Goal: Navigation & Orientation: Find specific page/section

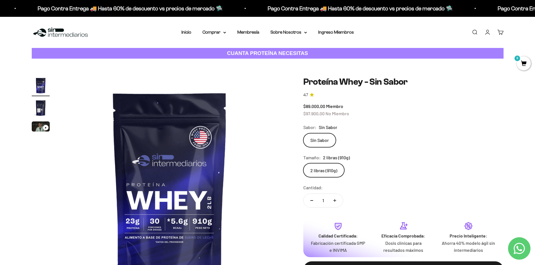
scroll to position [56, 0]
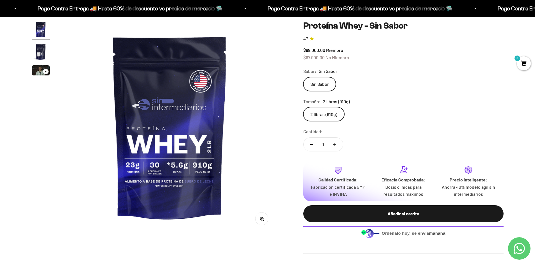
click at [42, 48] on img "Ir al artículo 2" at bounding box center [41, 52] width 18 height 18
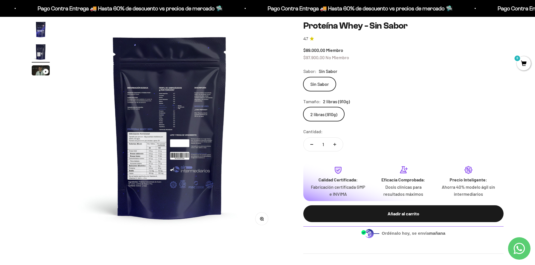
click at [154, 93] on img at bounding box center [169, 126] width 213 height 213
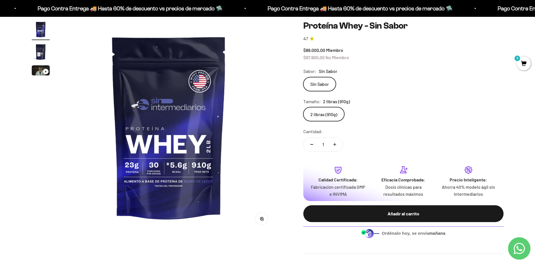
scroll to position [0, 0]
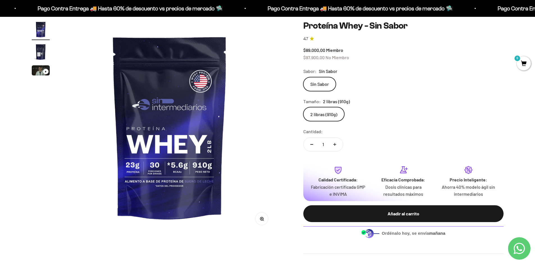
click at [33, 51] on img "Ir al artículo 2" at bounding box center [41, 52] width 18 height 18
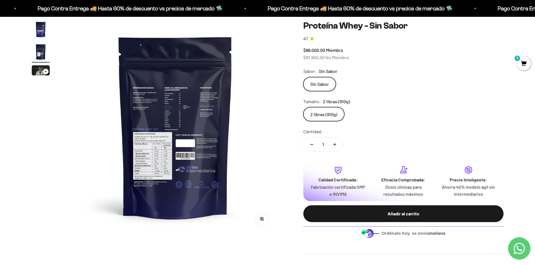
scroll to position [0, 220]
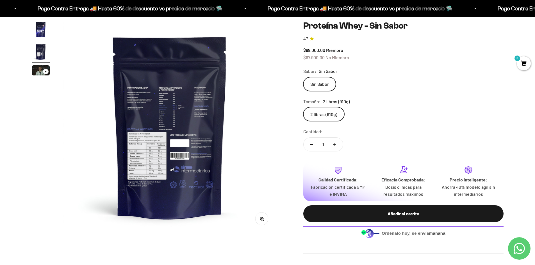
click at [257, 215] on button "Zoom" at bounding box center [261, 219] width 13 height 13
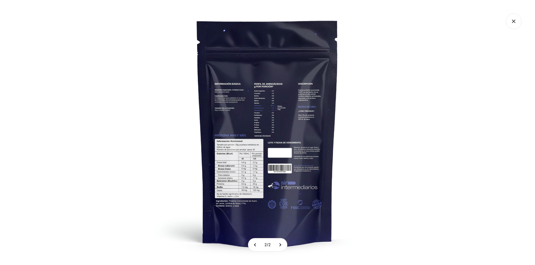
click at [239, 156] on img at bounding box center [267, 132] width 265 height 265
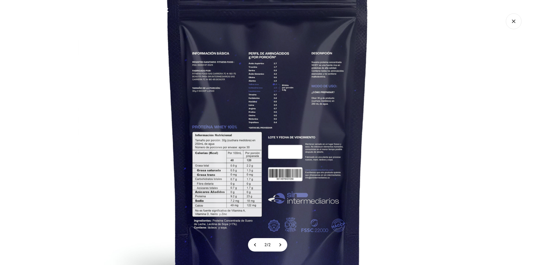
click at [234, 163] on img at bounding box center [267, 122] width 379 height 379
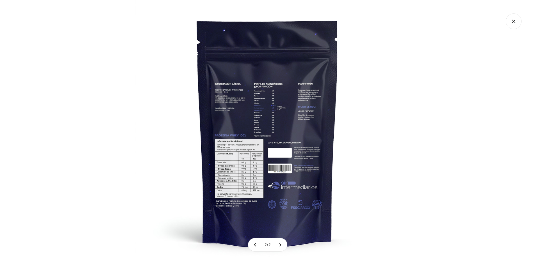
click at [236, 166] on img at bounding box center [267, 132] width 265 height 265
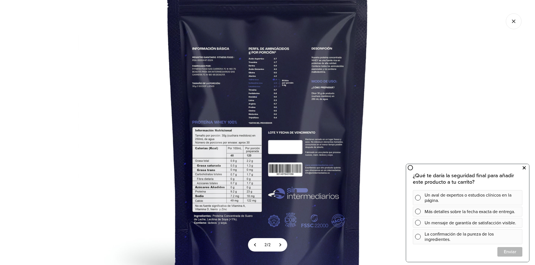
click at [525, 167] on icon at bounding box center [523, 168] width 3 height 7
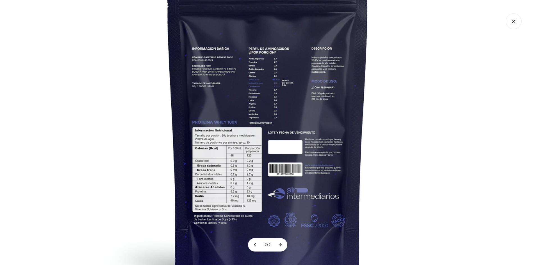
click at [285, 245] on button at bounding box center [280, 245] width 14 height 13
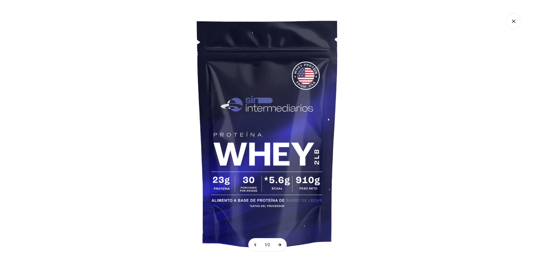
click at [285, 245] on button at bounding box center [279, 245] width 14 height 13
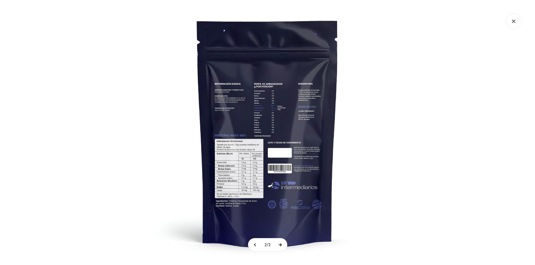
click at [285, 245] on button at bounding box center [280, 245] width 14 height 13
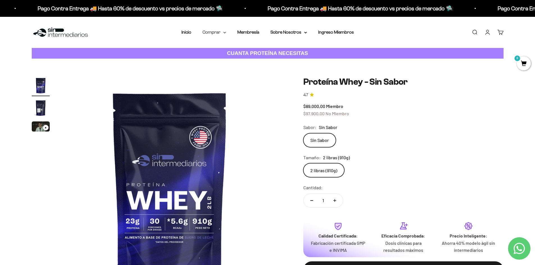
click at [224, 33] on icon at bounding box center [224, 33] width 3 height 2
click at [223, 51] on span "Proteínas" at bounding box center [215, 50] width 19 height 5
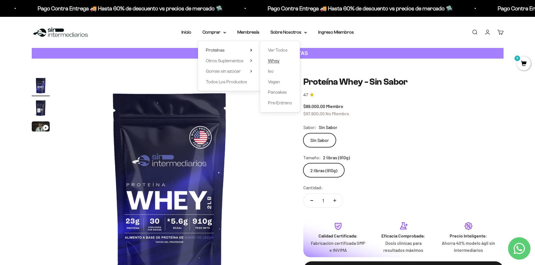
click at [275, 60] on span "Whey" at bounding box center [274, 60] width 12 height 5
